Goal: Check status: Check status

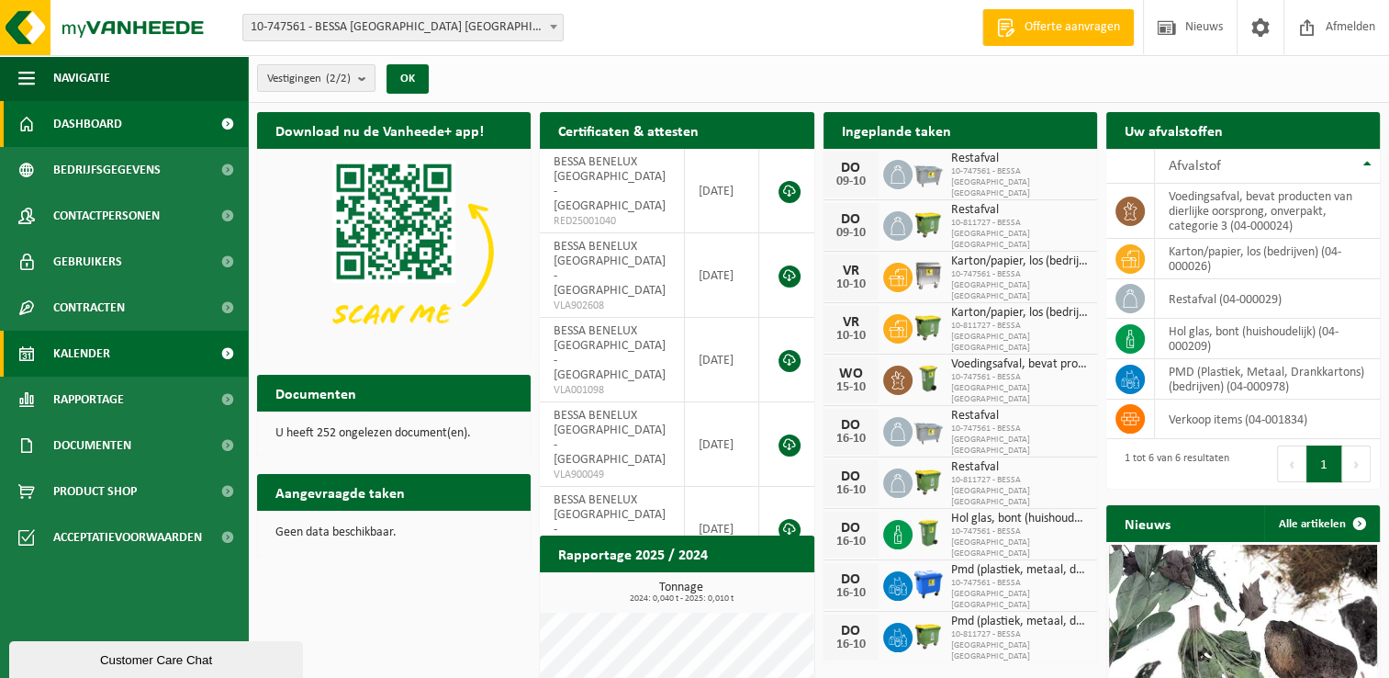
click at [140, 362] on link "Kalender" at bounding box center [124, 354] width 248 height 46
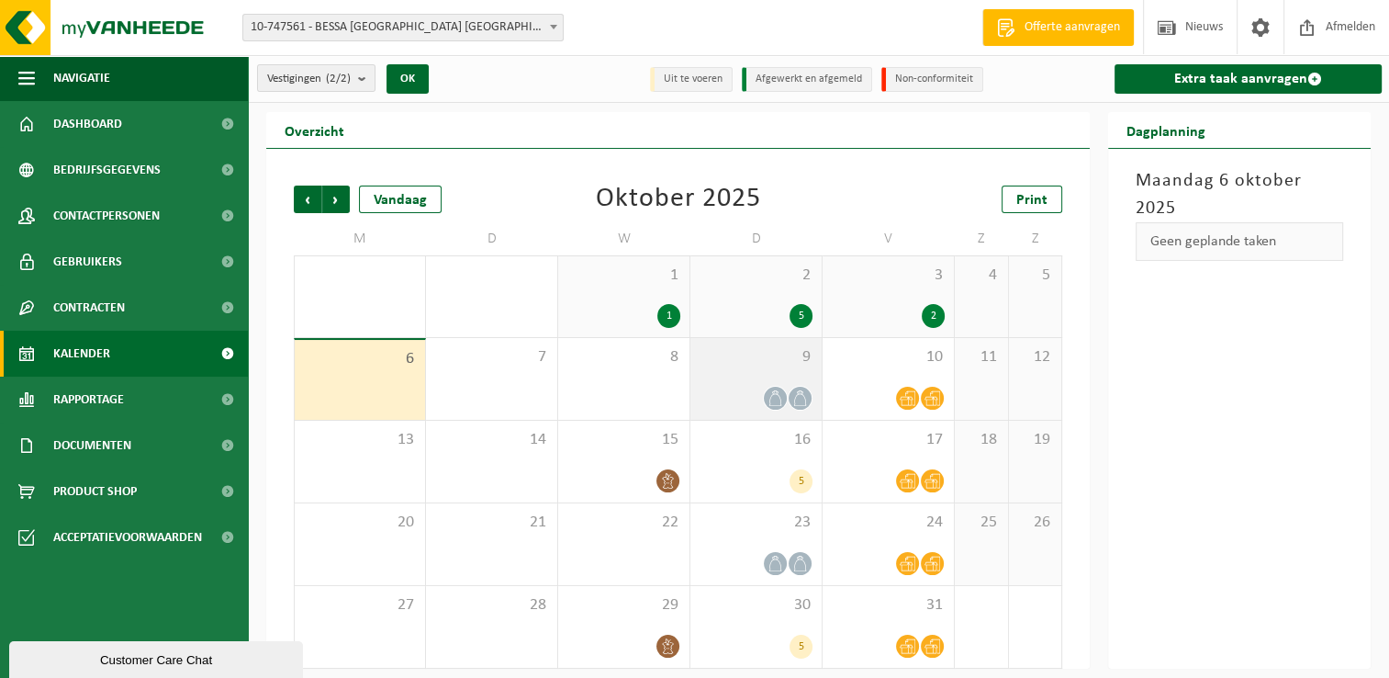
click at [753, 391] on div at bounding box center [756, 398] width 113 height 25
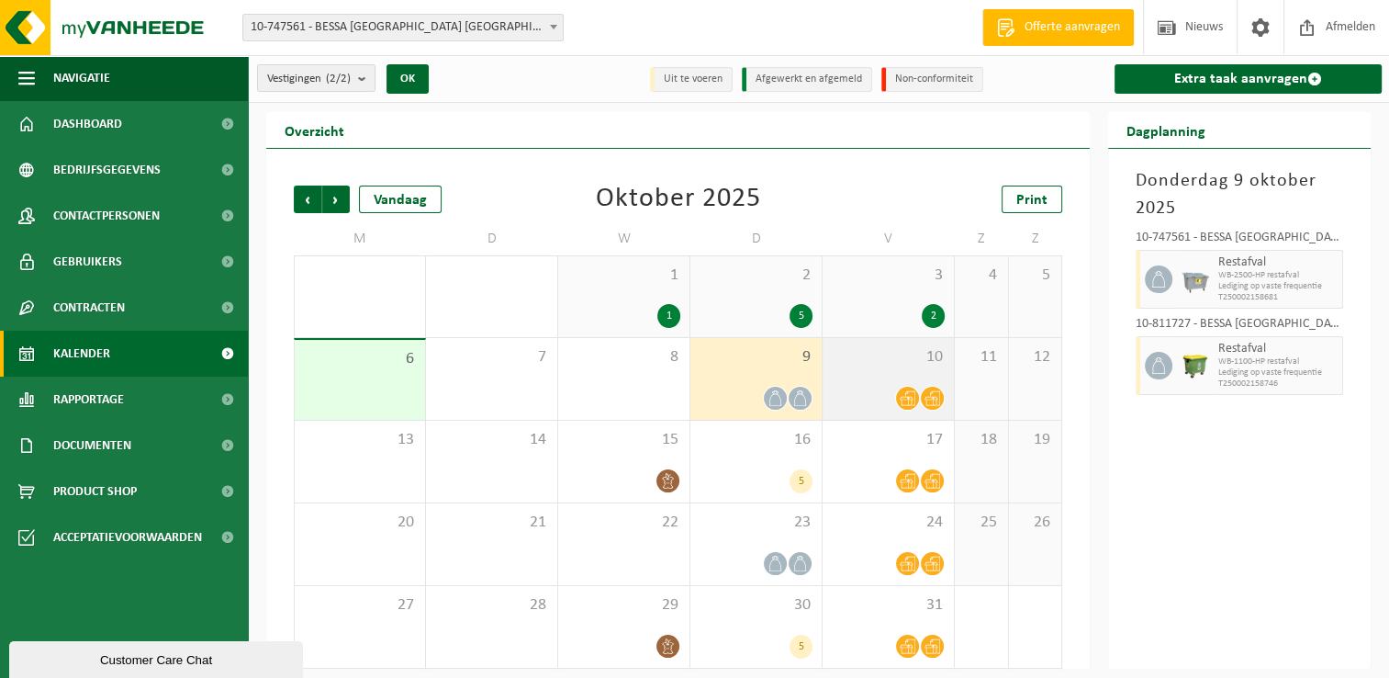
click at [875, 370] on div "10" at bounding box center [888, 379] width 131 height 82
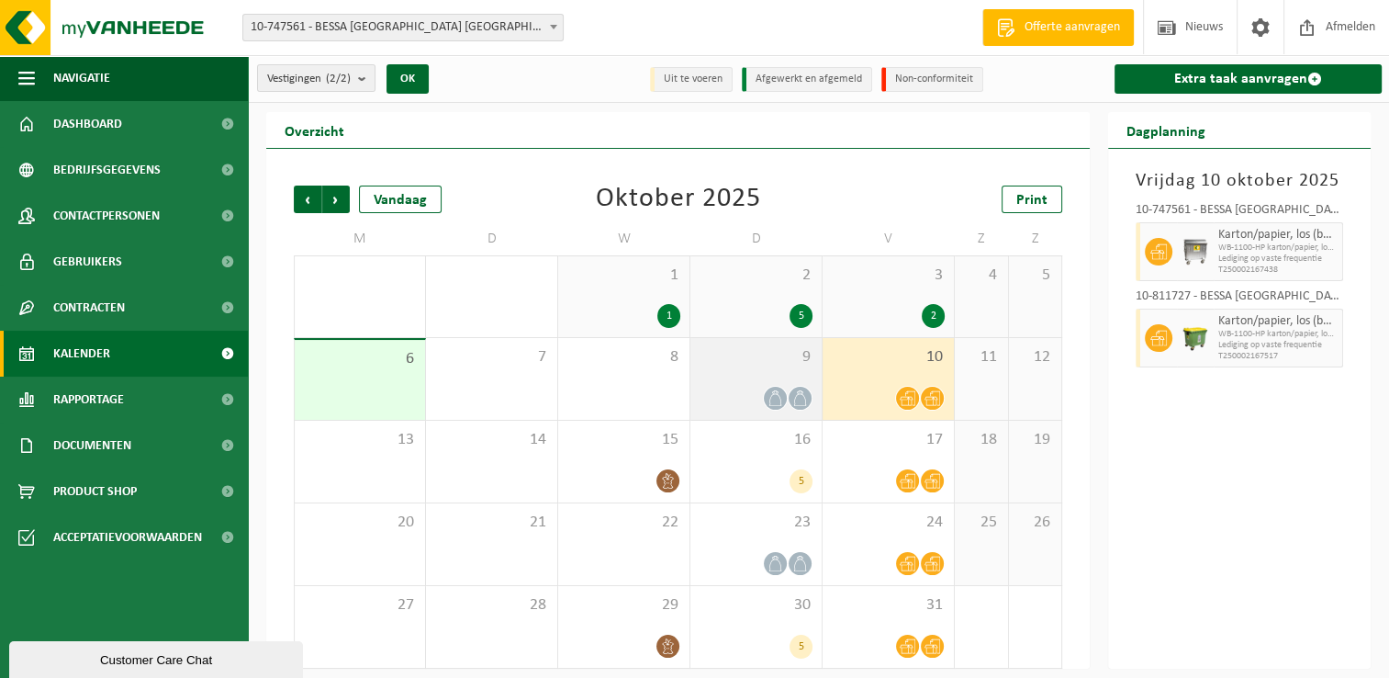
click at [738, 366] on span "9" at bounding box center [756, 357] width 113 height 20
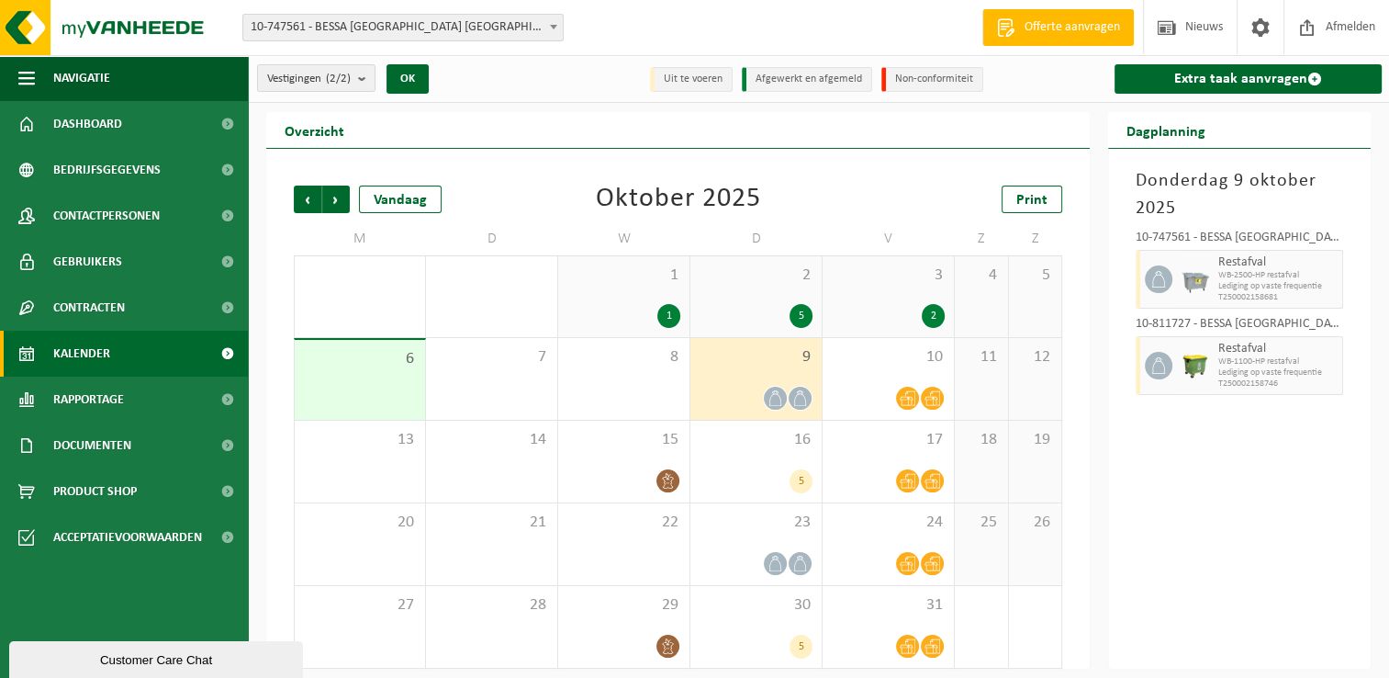
click at [438, 15] on span "10-747561 - BESSA [GEOGRAPHIC_DATA] [GEOGRAPHIC_DATA] - [GEOGRAPHIC_DATA]" at bounding box center [403, 28] width 320 height 26
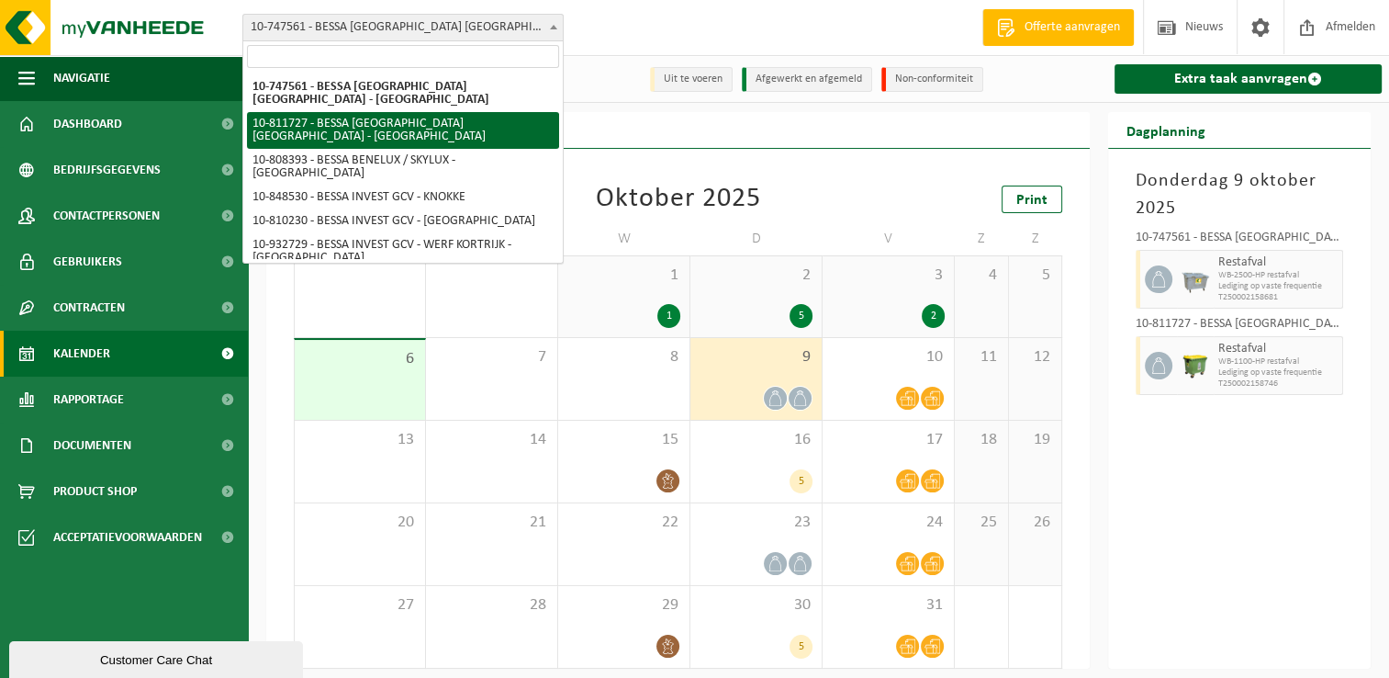
select select "36752"
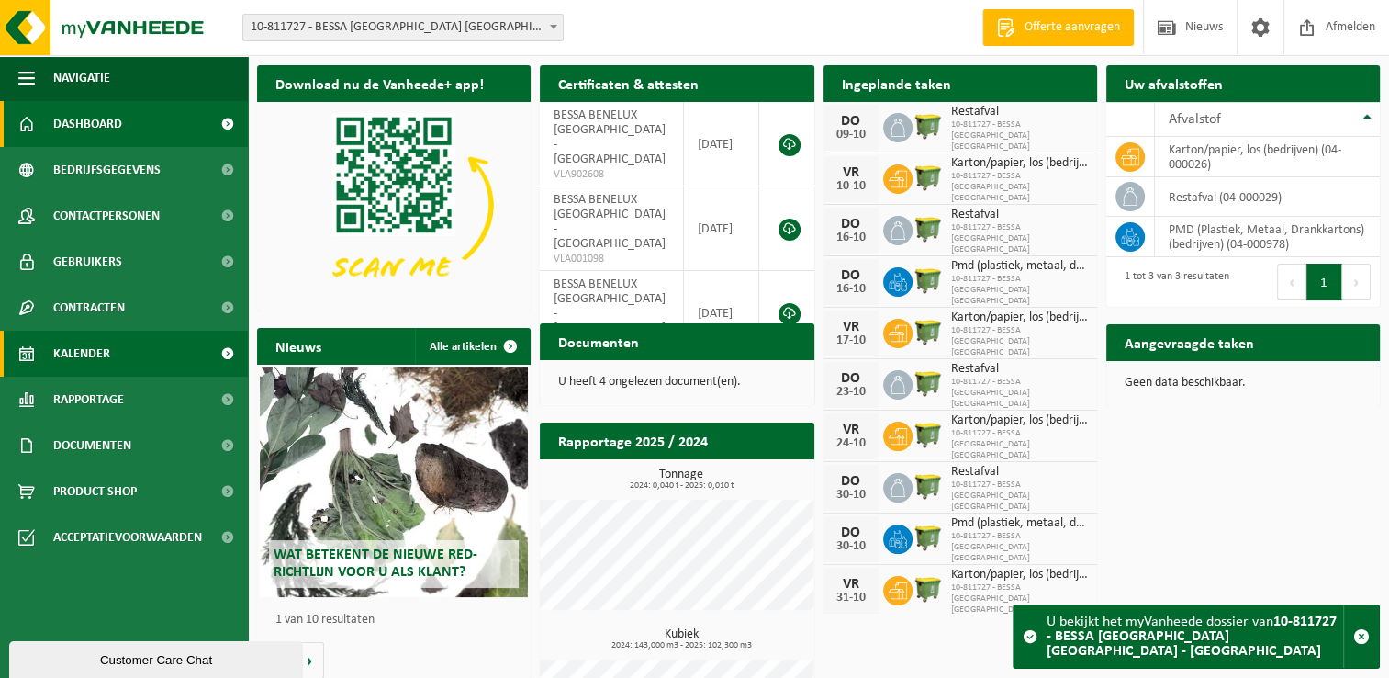
click at [153, 346] on link "Kalender" at bounding box center [124, 354] width 248 height 46
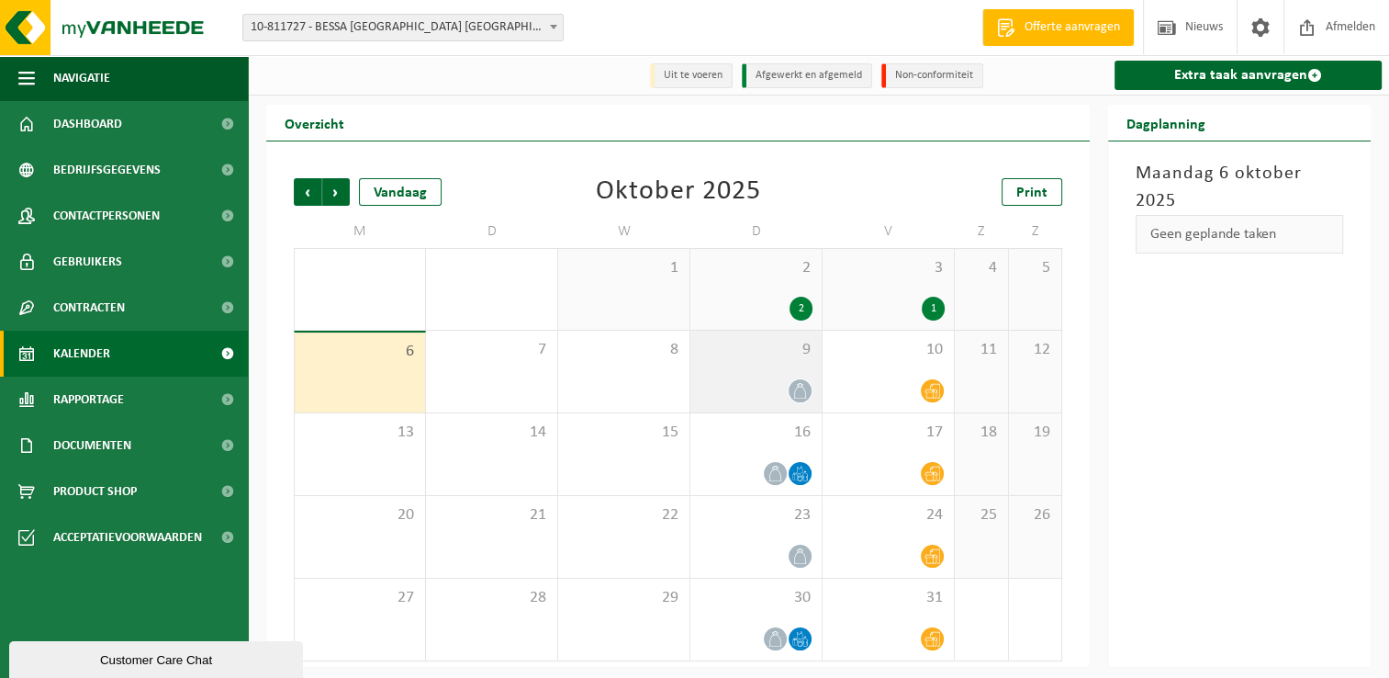
click at [749, 391] on div at bounding box center [756, 390] width 113 height 25
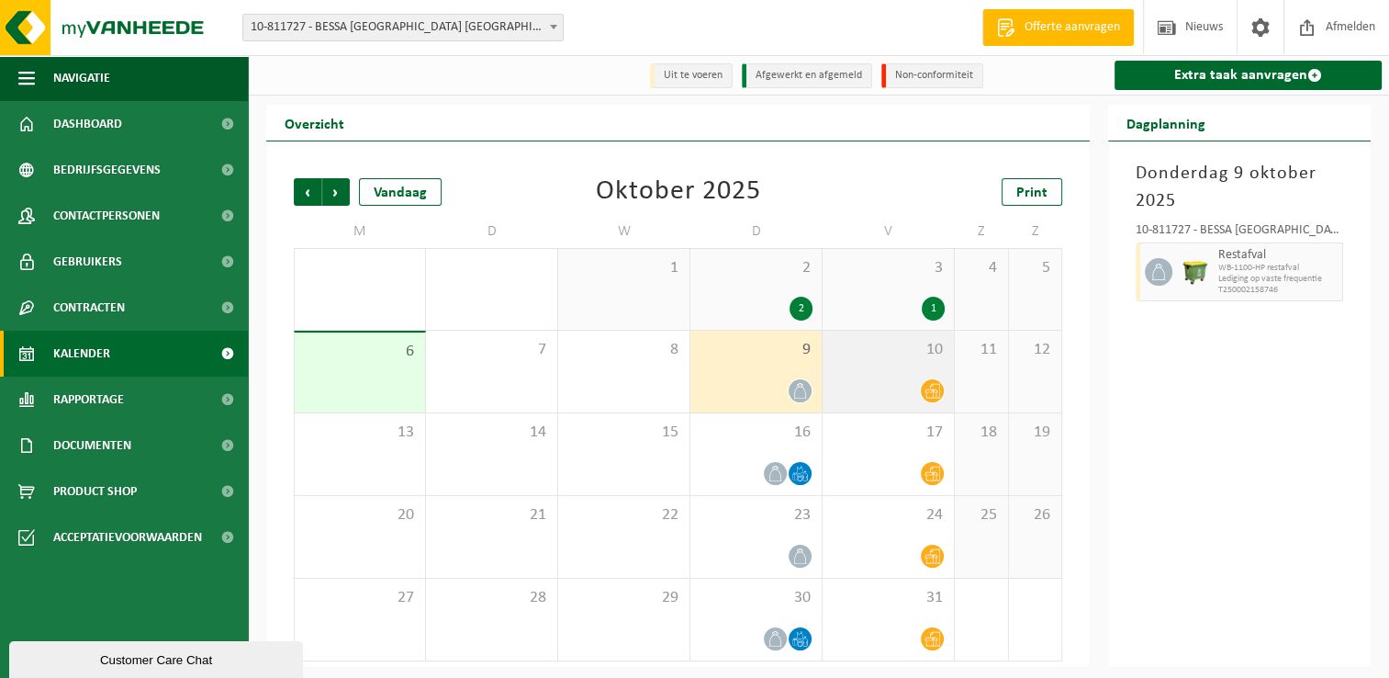
click at [882, 369] on div "10" at bounding box center [888, 372] width 131 height 82
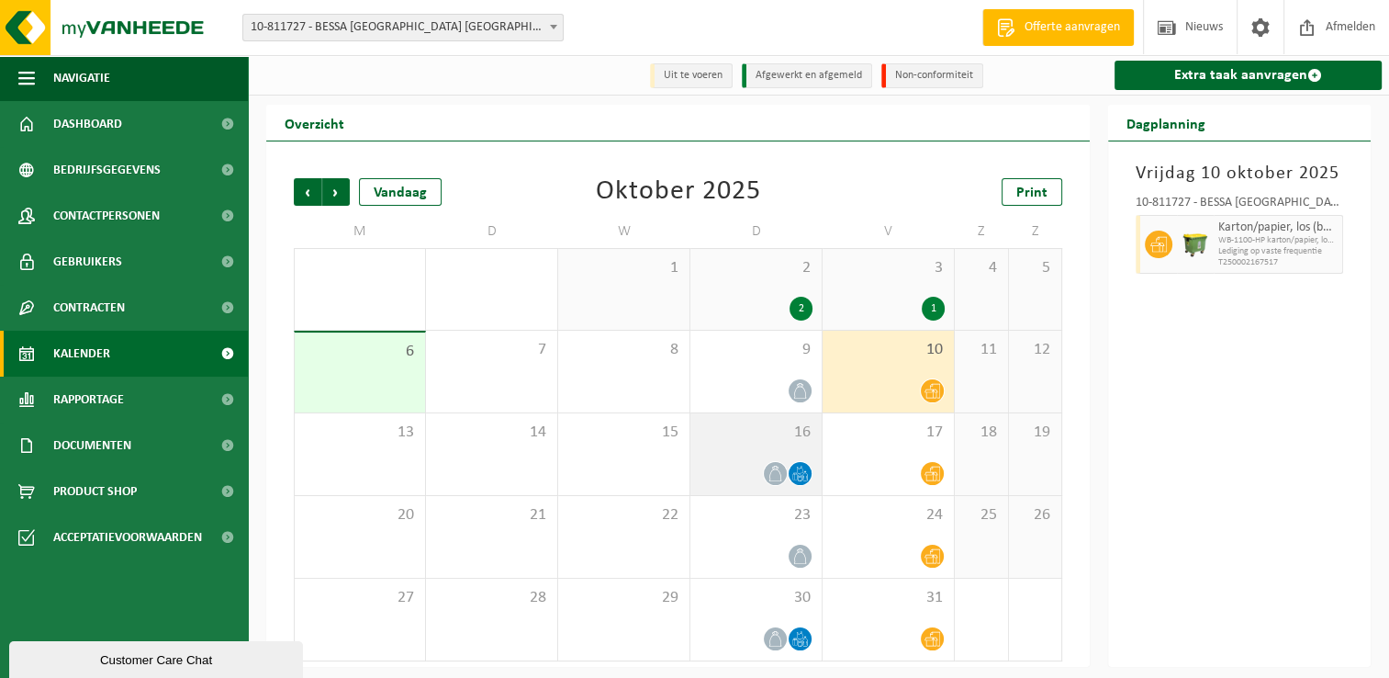
click at [758, 448] on div "16" at bounding box center [756, 454] width 131 height 82
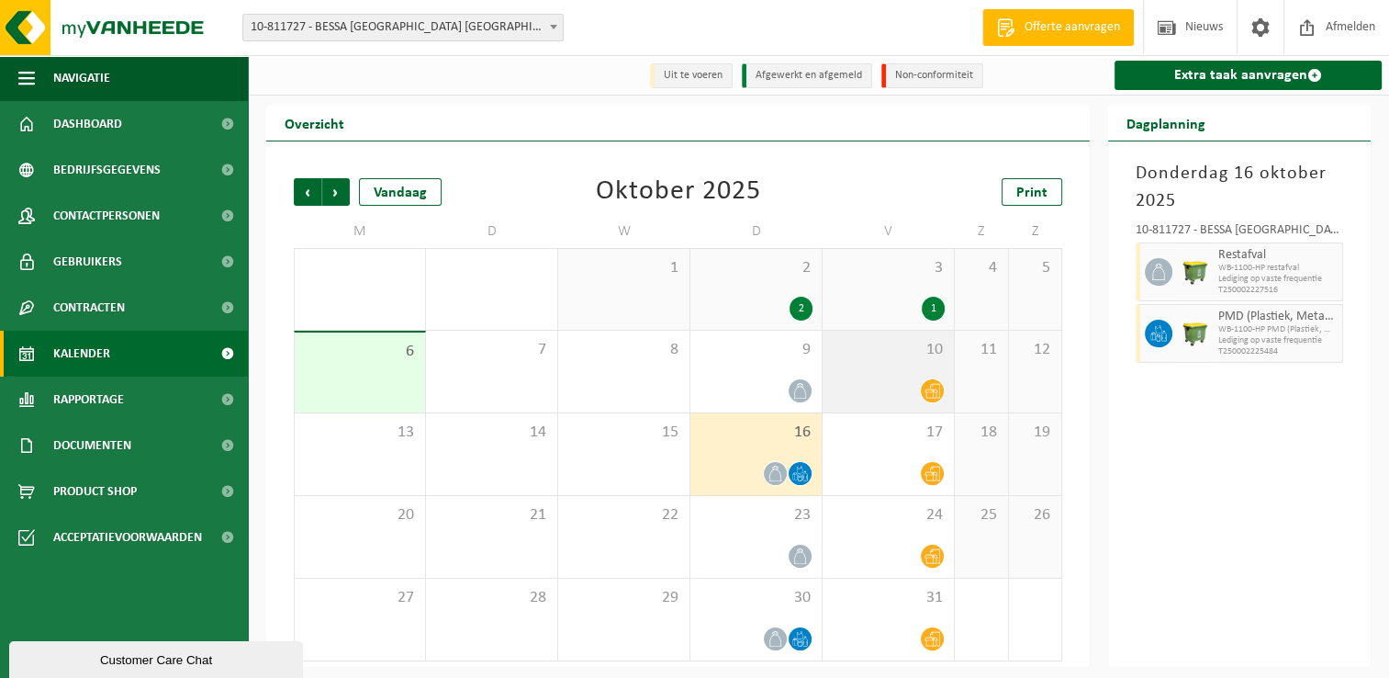
click at [894, 380] on div at bounding box center [888, 390] width 113 height 25
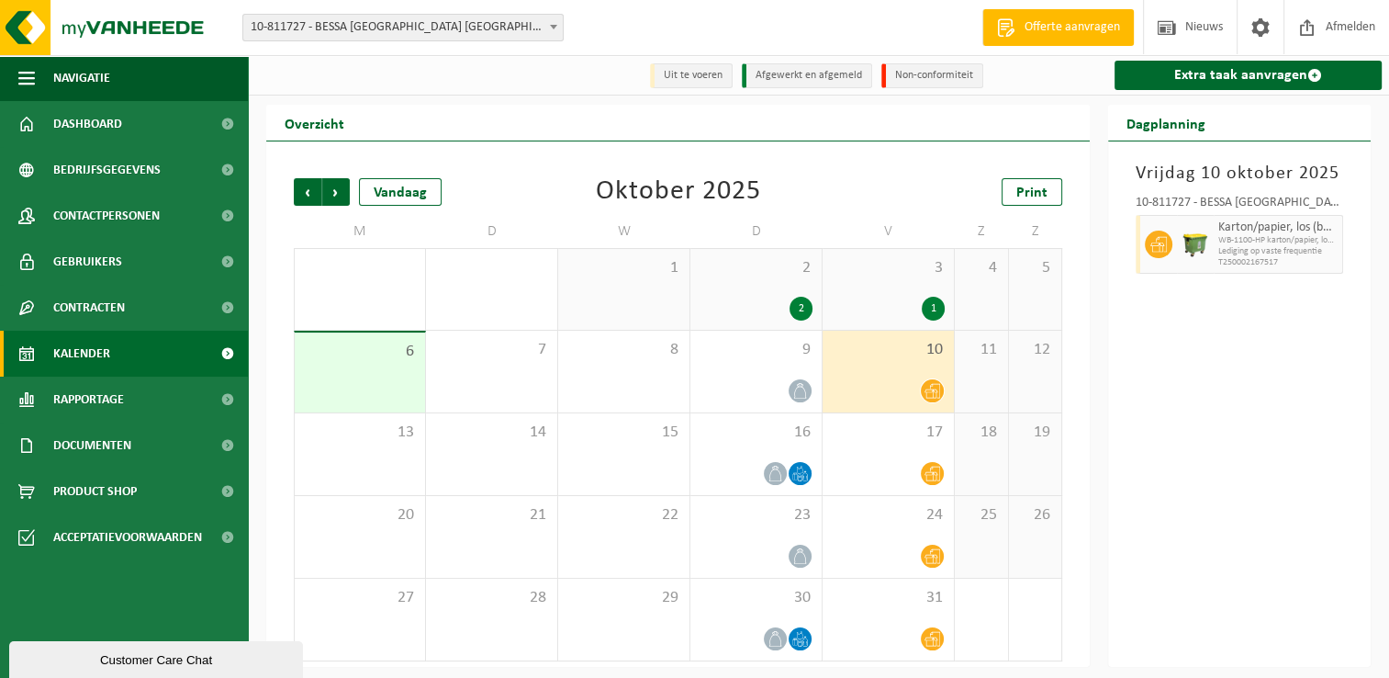
click at [352, 20] on span "10-811727 - BESSA [GEOGRAPHIC_DATA] [GEOGRAPHIC_DATA] - [GEOGRAPHIC_DATA]" at bounding box center [403, 28] width 320 height 26
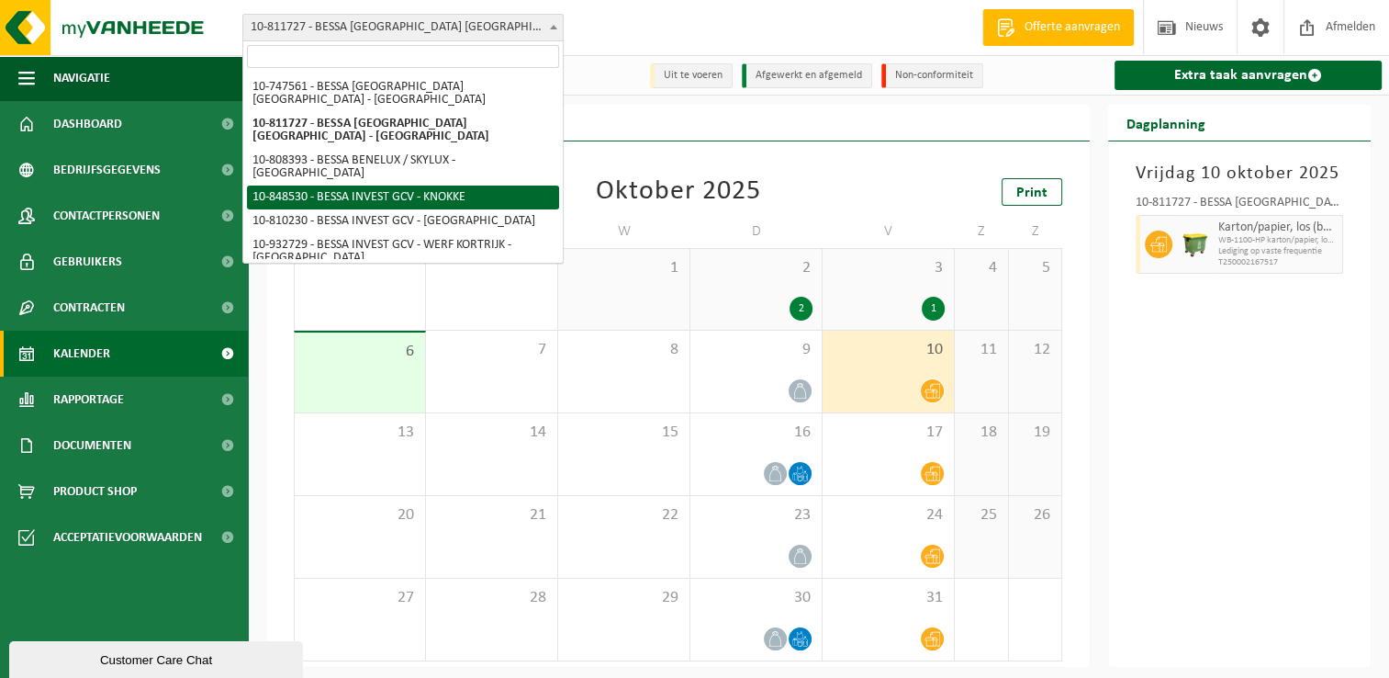
select select "95513"
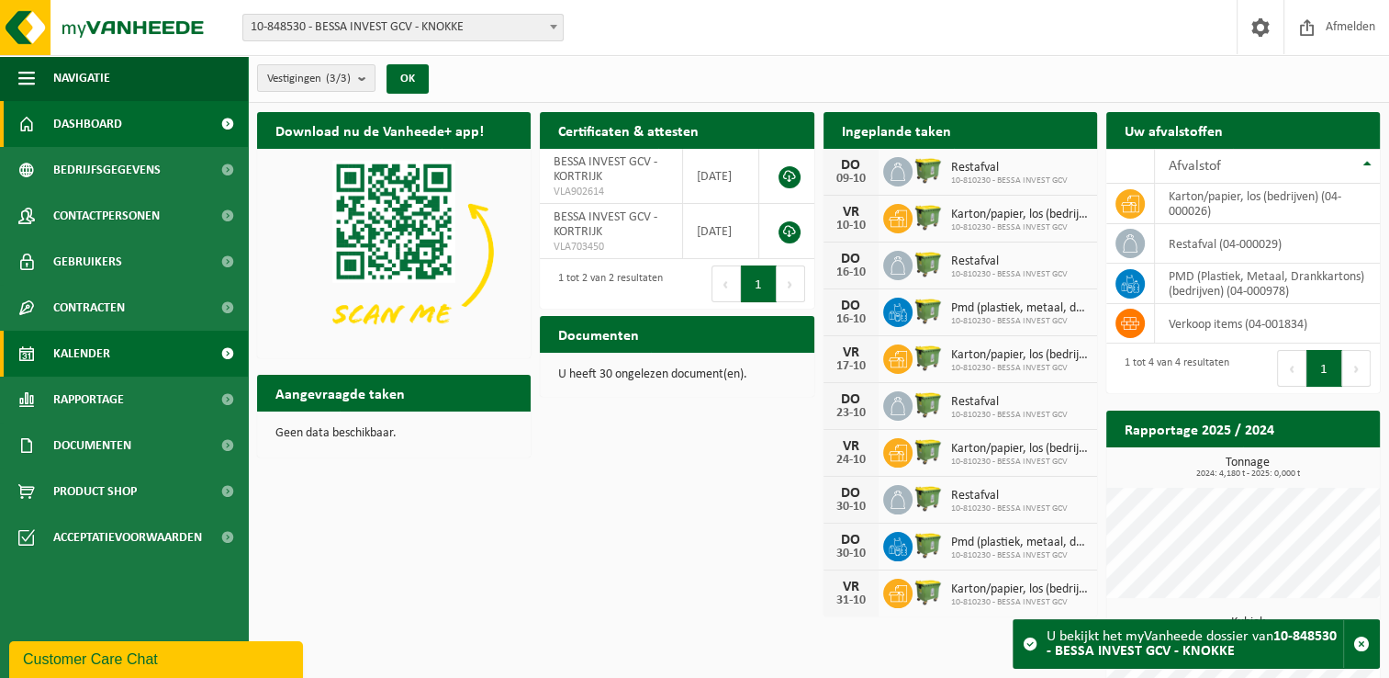
click at [119, 343] on link "Kalender" at bounding box center [124, 354] width 248 height 46
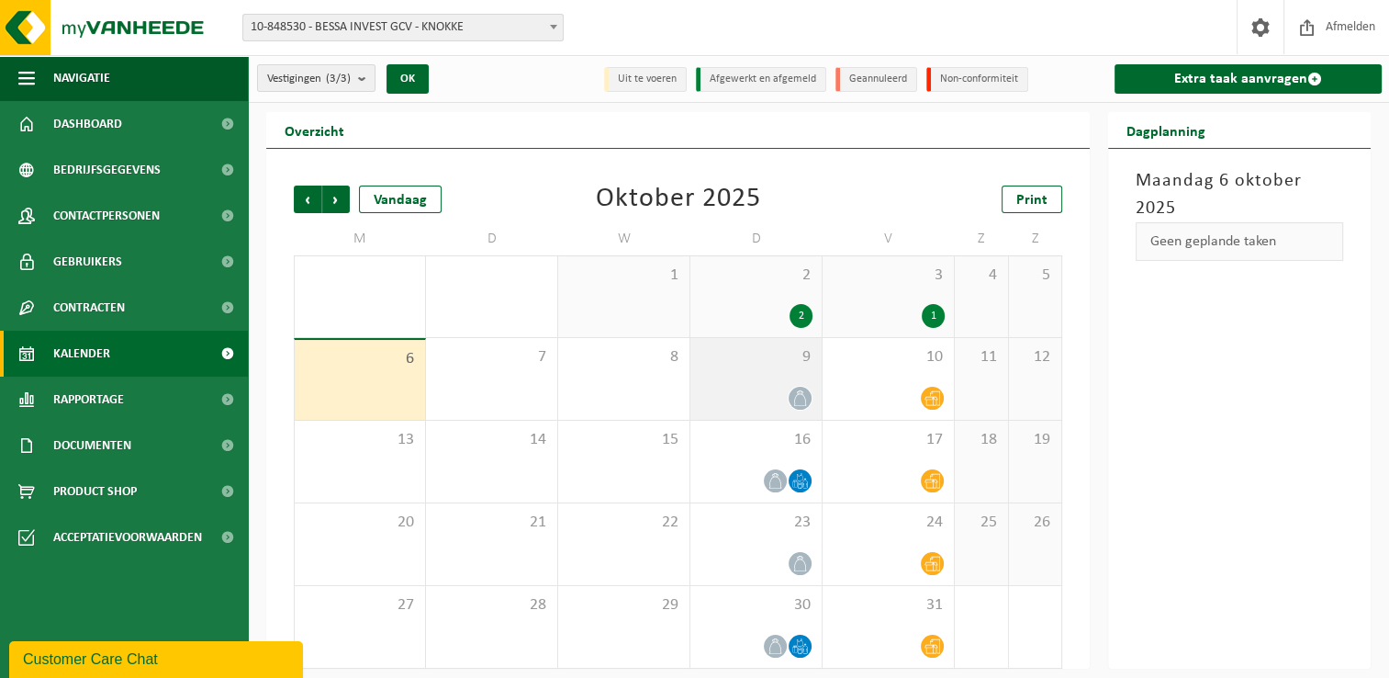
click at [738, 386] on div at bounding box center [756, 398] width 113 height 25
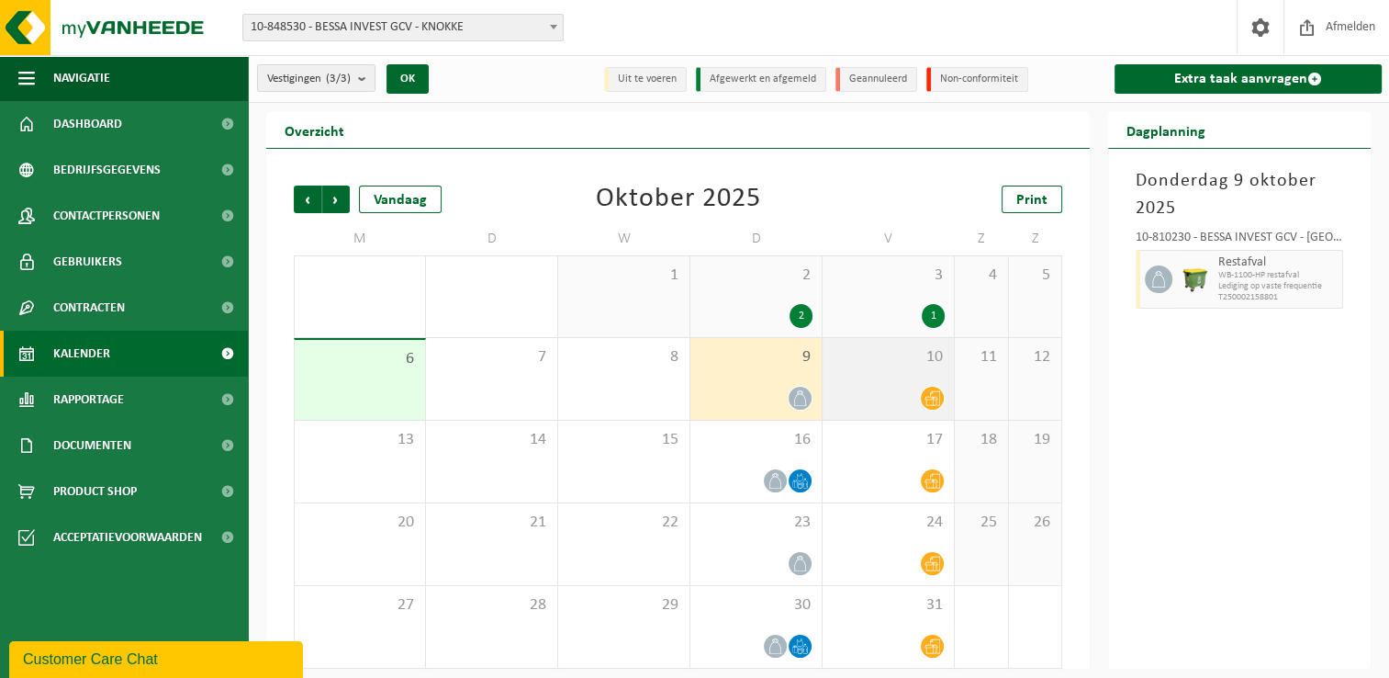
click at [852, 378] on div "10" at bounding box center [888, 379] width 131 height 82
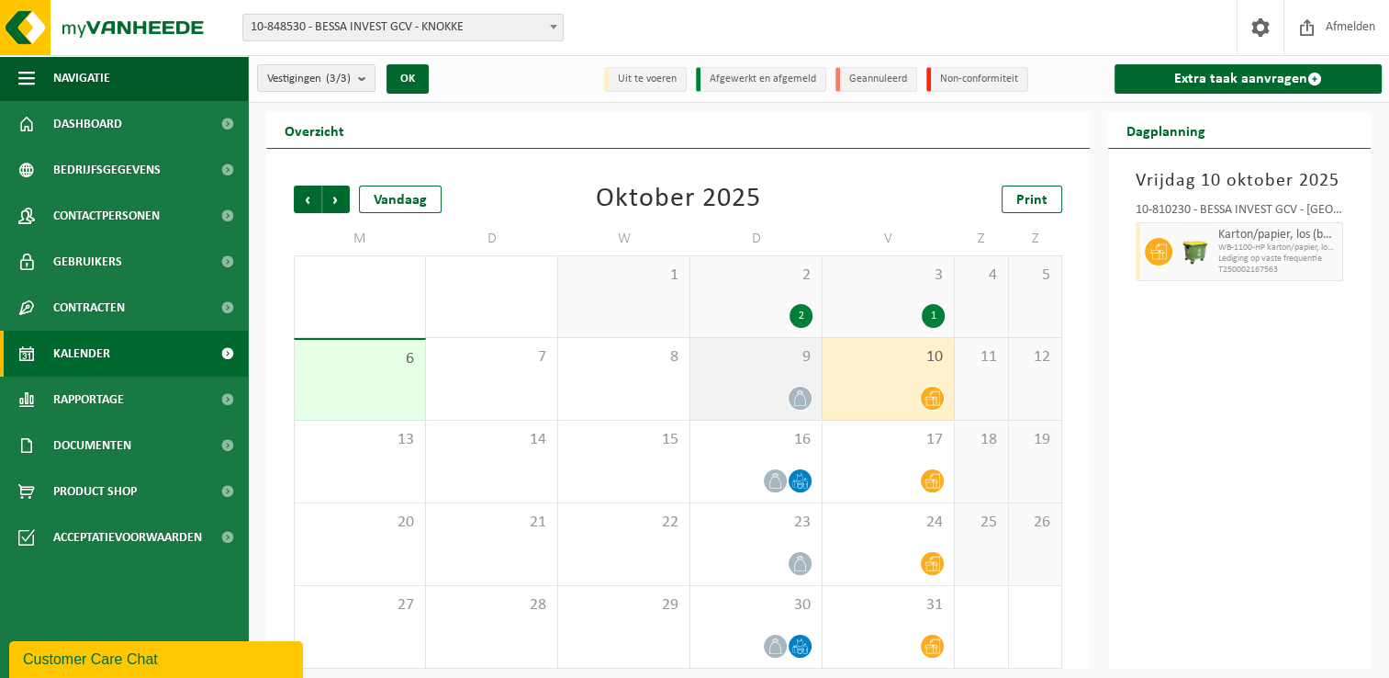
click at [732, 399] on div at bounding box center [756, 398] width 113 height 25
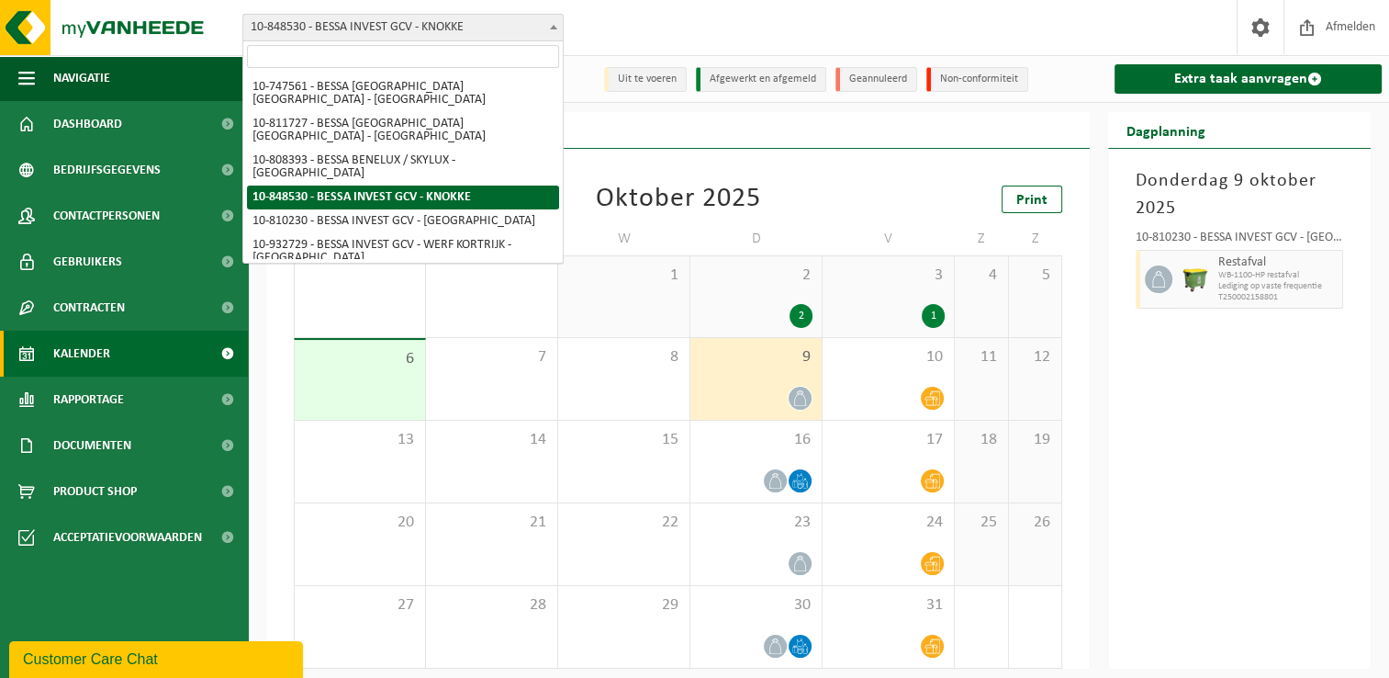
click at [478, 34] on span "10-848530 - BESSA INVEST GCV - KNOKKE" at bounding box center [403, 28] width 320 height 26
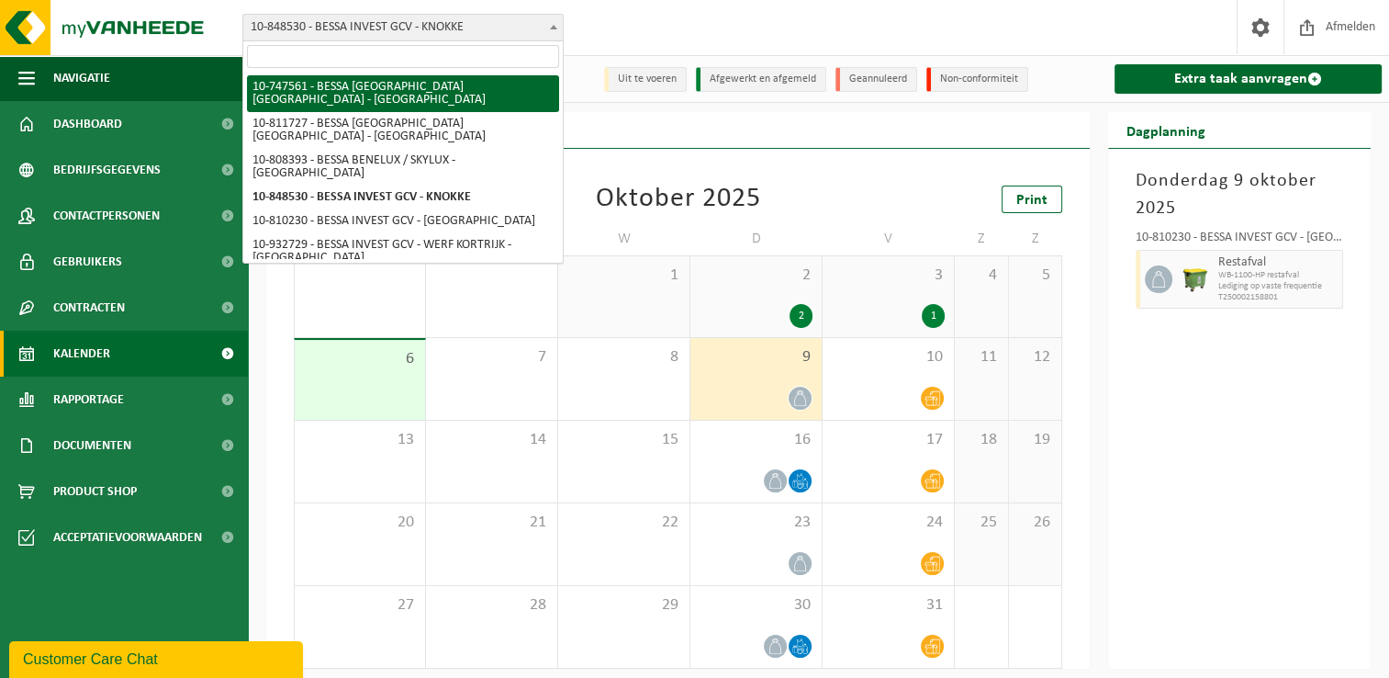
select select "25601"
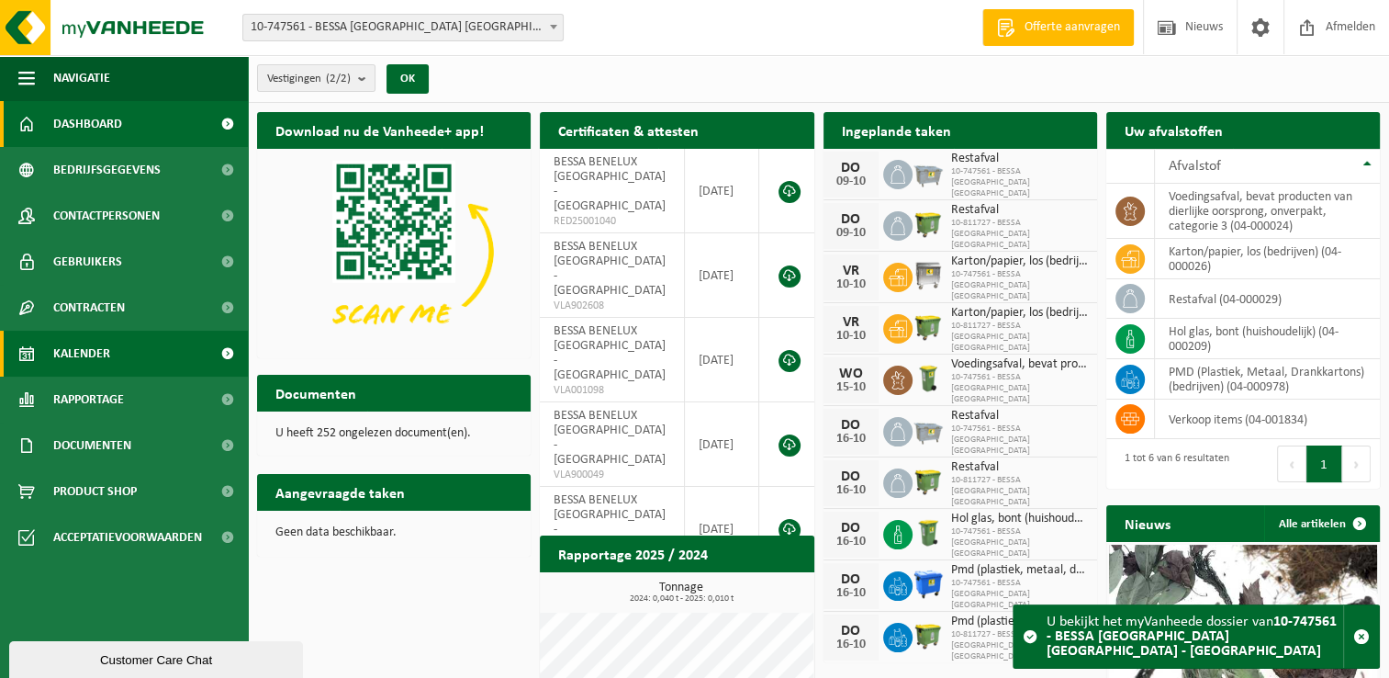
click at [124, 353] on link "Kalender" at bounding box center [124, 354] width 248 height 46
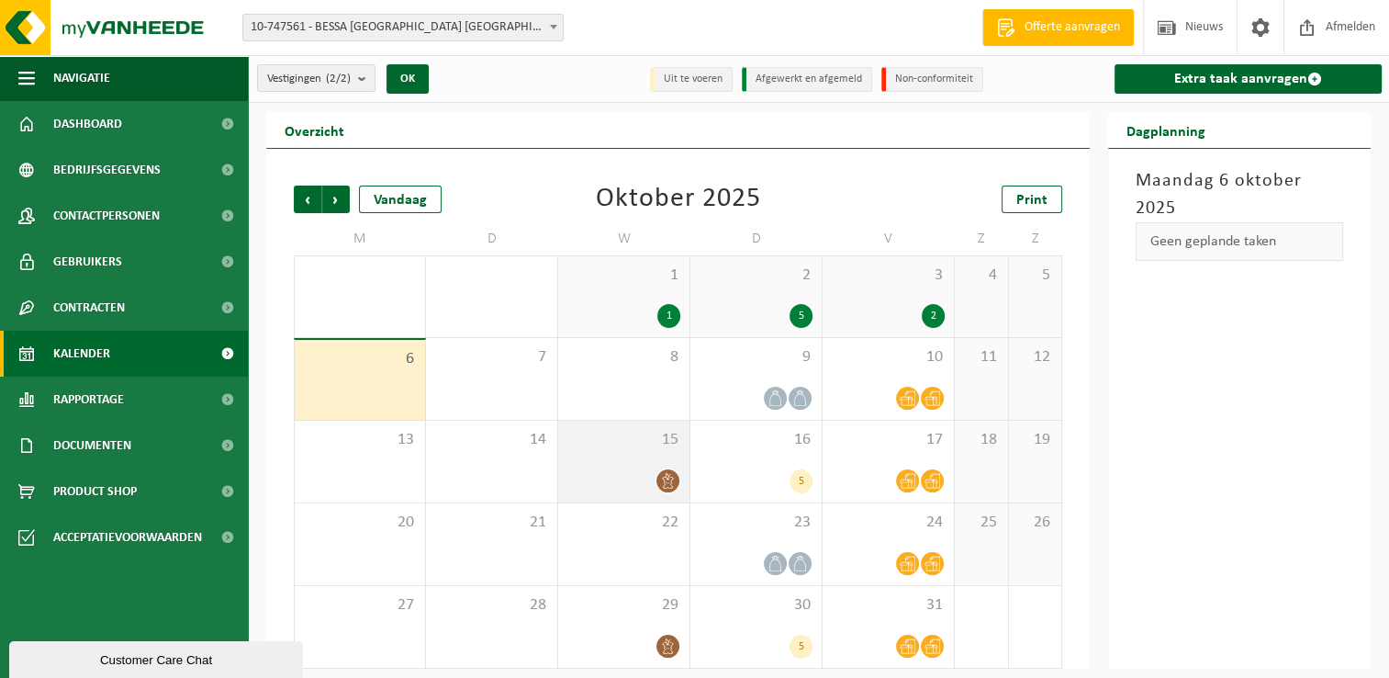
click at [603, 460] on div "15" at bounding box center [623, 462] width 131 height 82
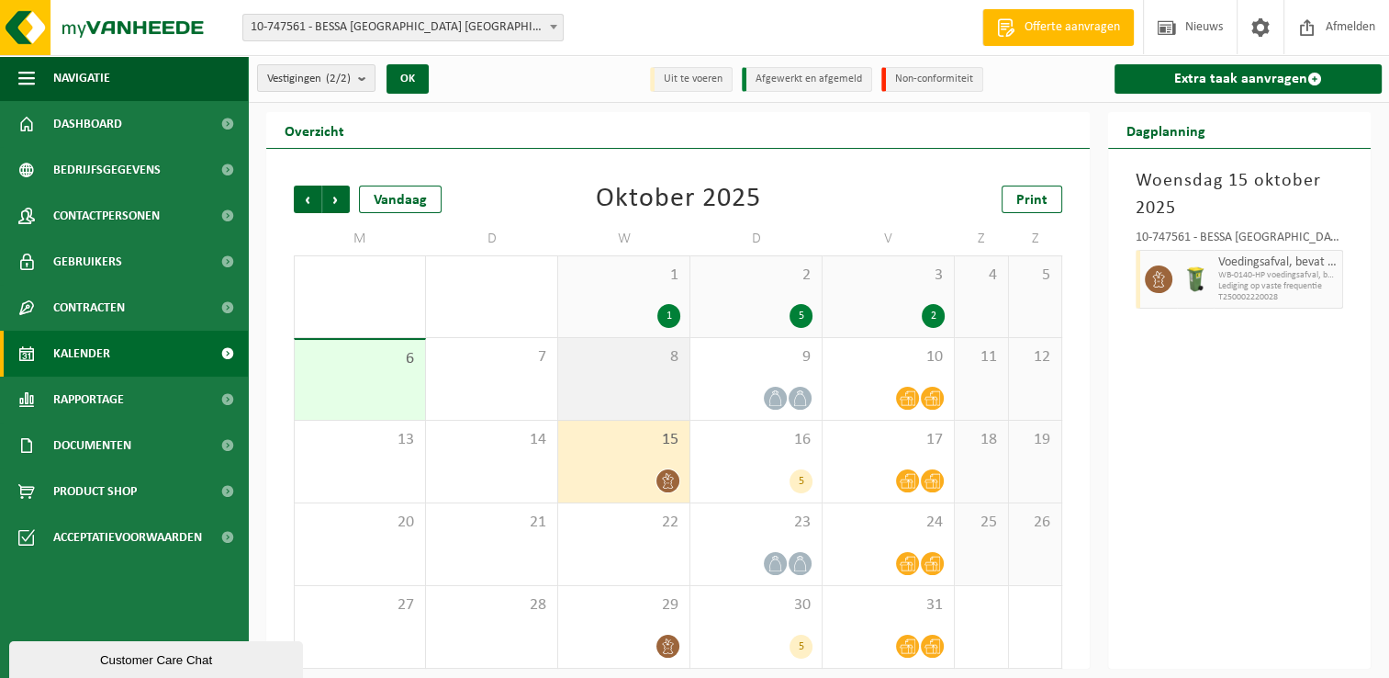
click at [610, 387] on div "8" at bounding box center [623, 379] width 131 height 82
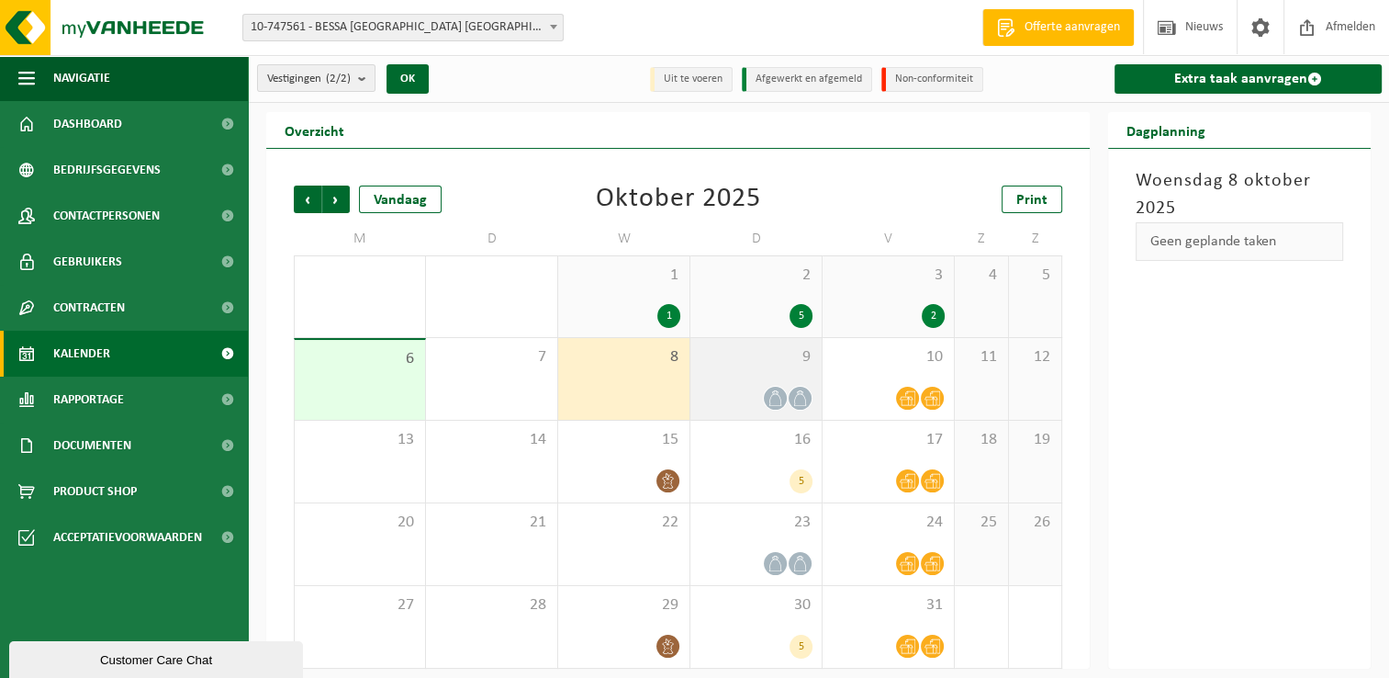
click at [724, 368] on div "9" at bounding box center [756, 379] width 131 height 82
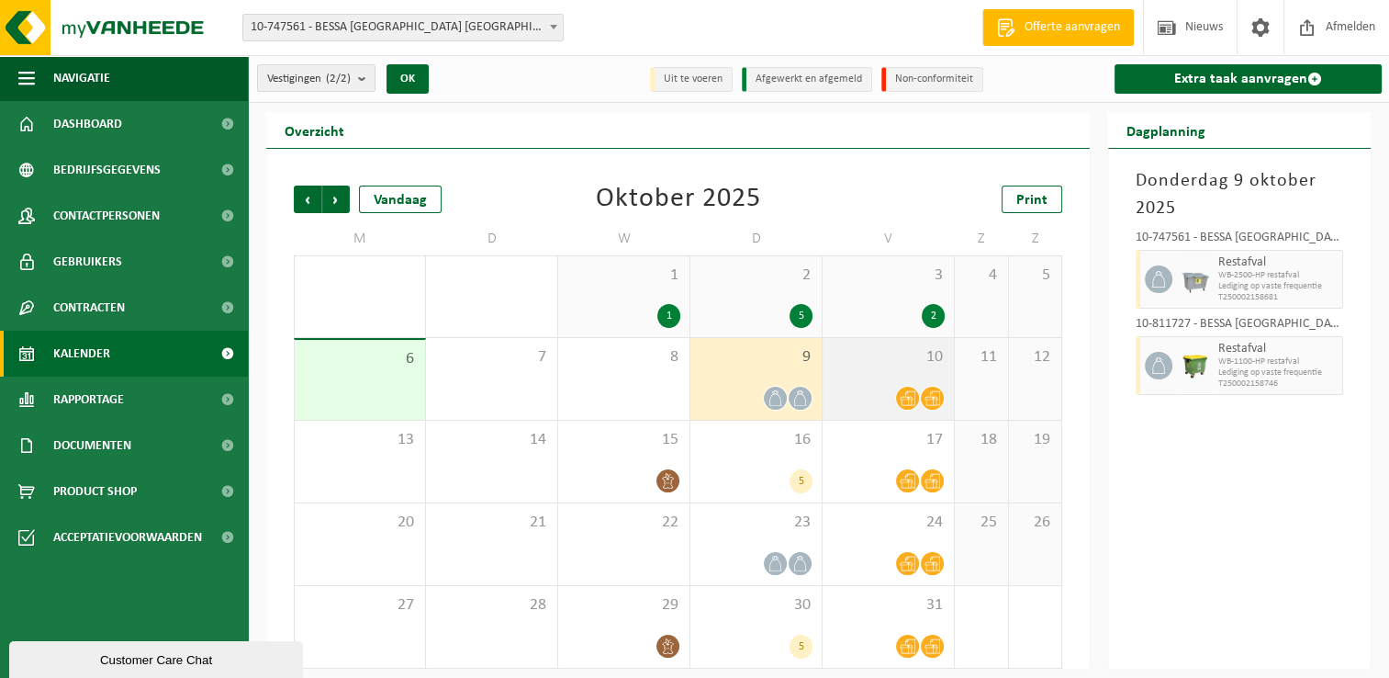
click at [895, 354] on span "10" at bounding box center [888, 357] width 113 height 20
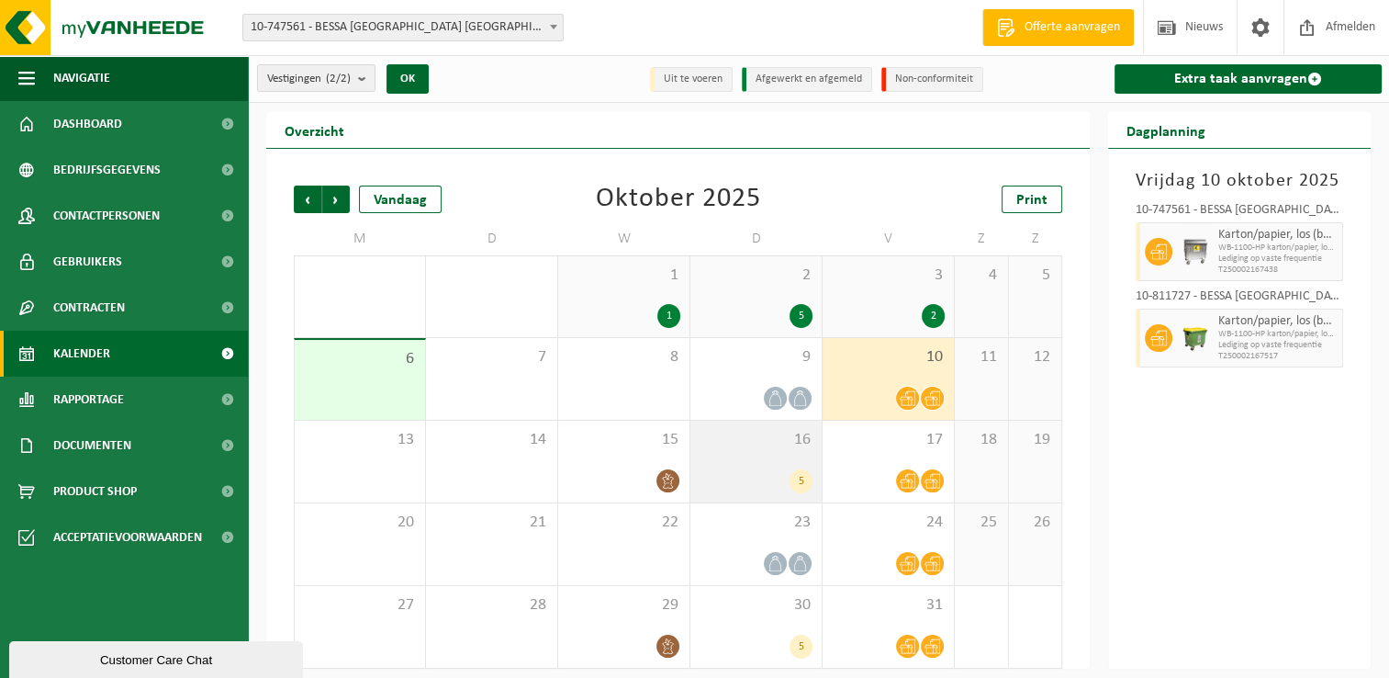
click at [771, 481] on div "5" at bounding box center [756, 481] width 113 height 24
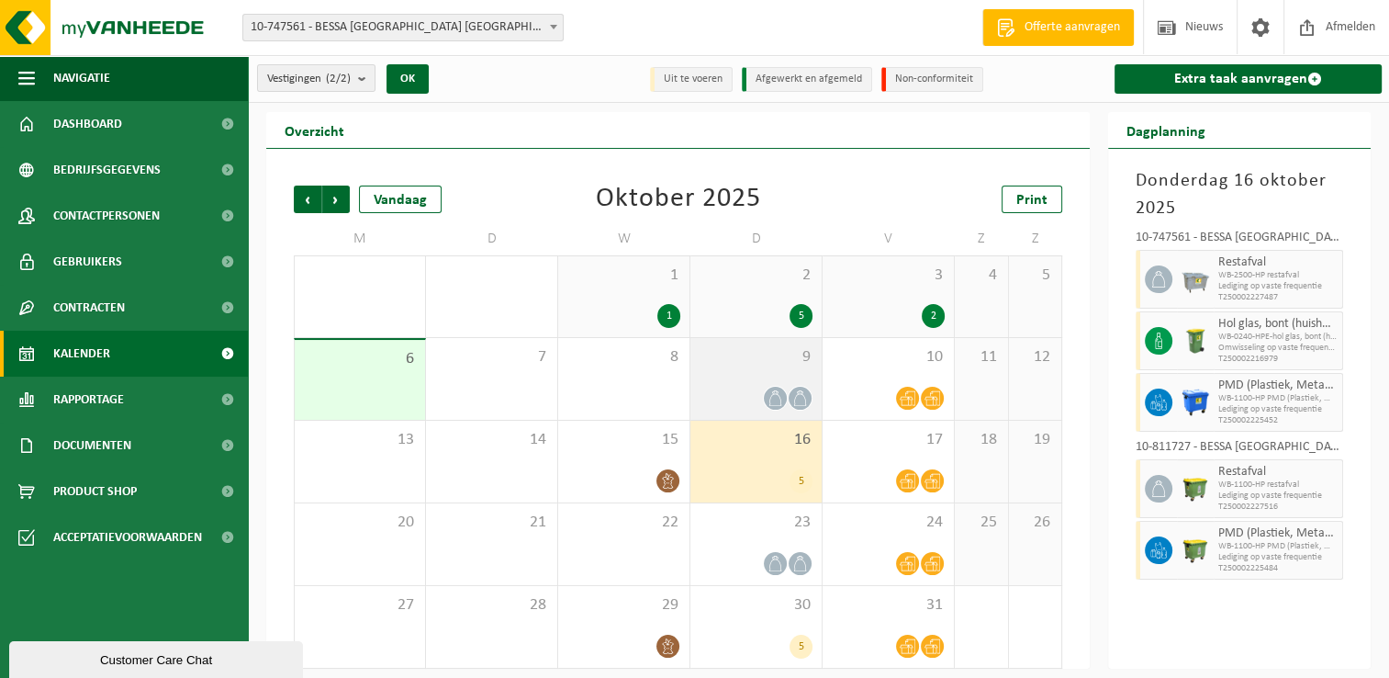
click at [764, 369] on div "9" at bounding box center [756, 379] width 131 height 82
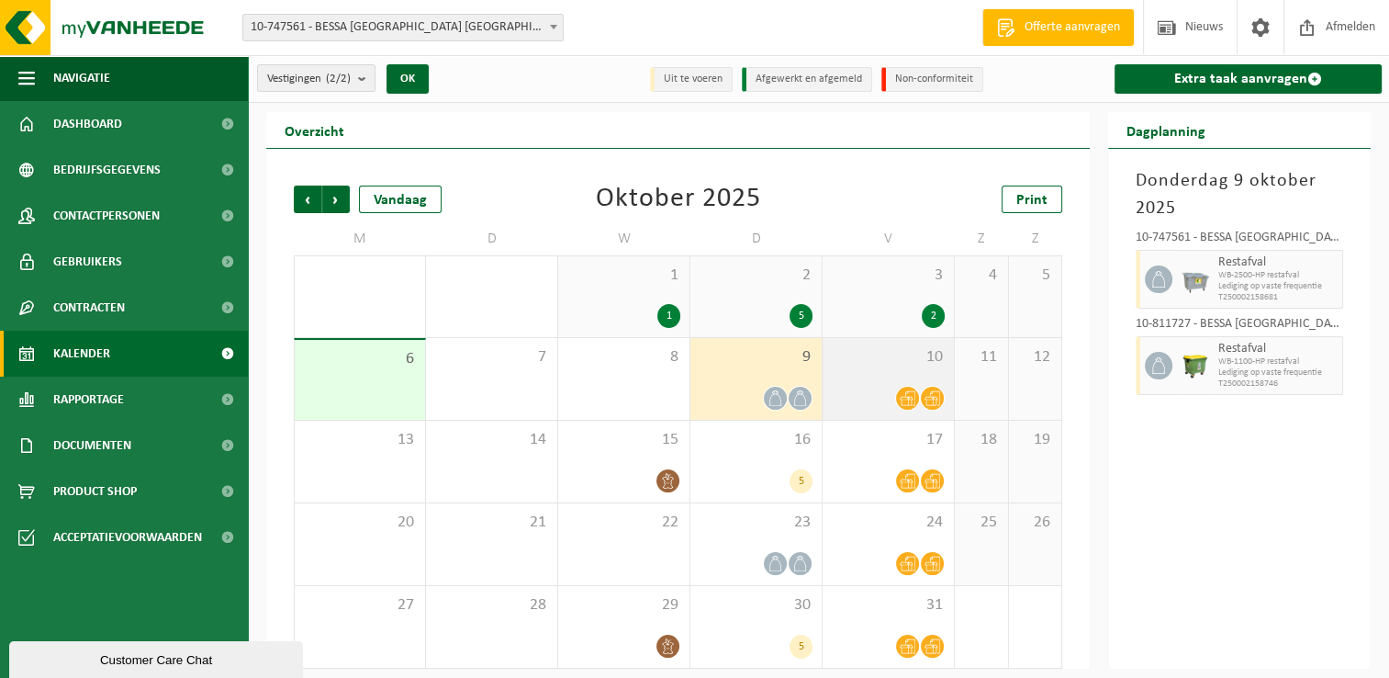
click at [874, 369] on div "10" at bounding box center [888, 379] width 131 height 82
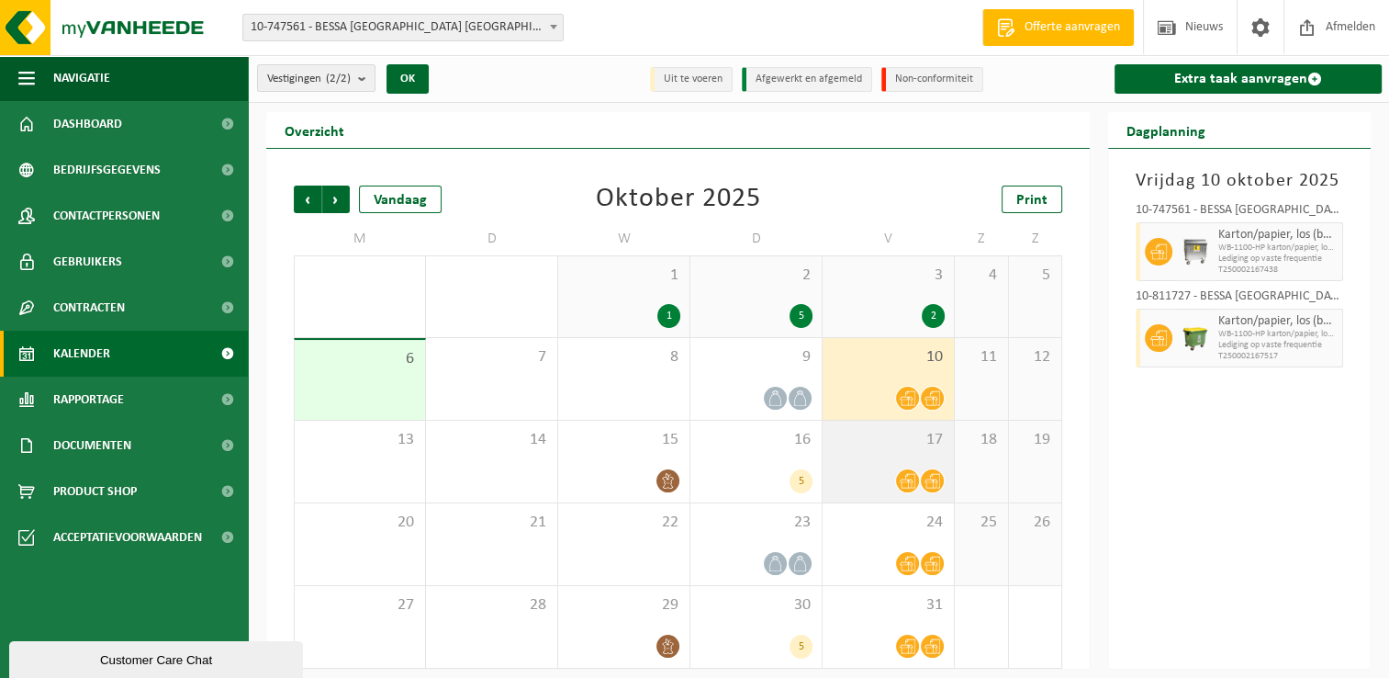
click at [876, 459] on div "17" at bounding box center [888, 462] width 131 height 82
